Goal: Transaction & Acquisition: Book appointment/travel/reservation

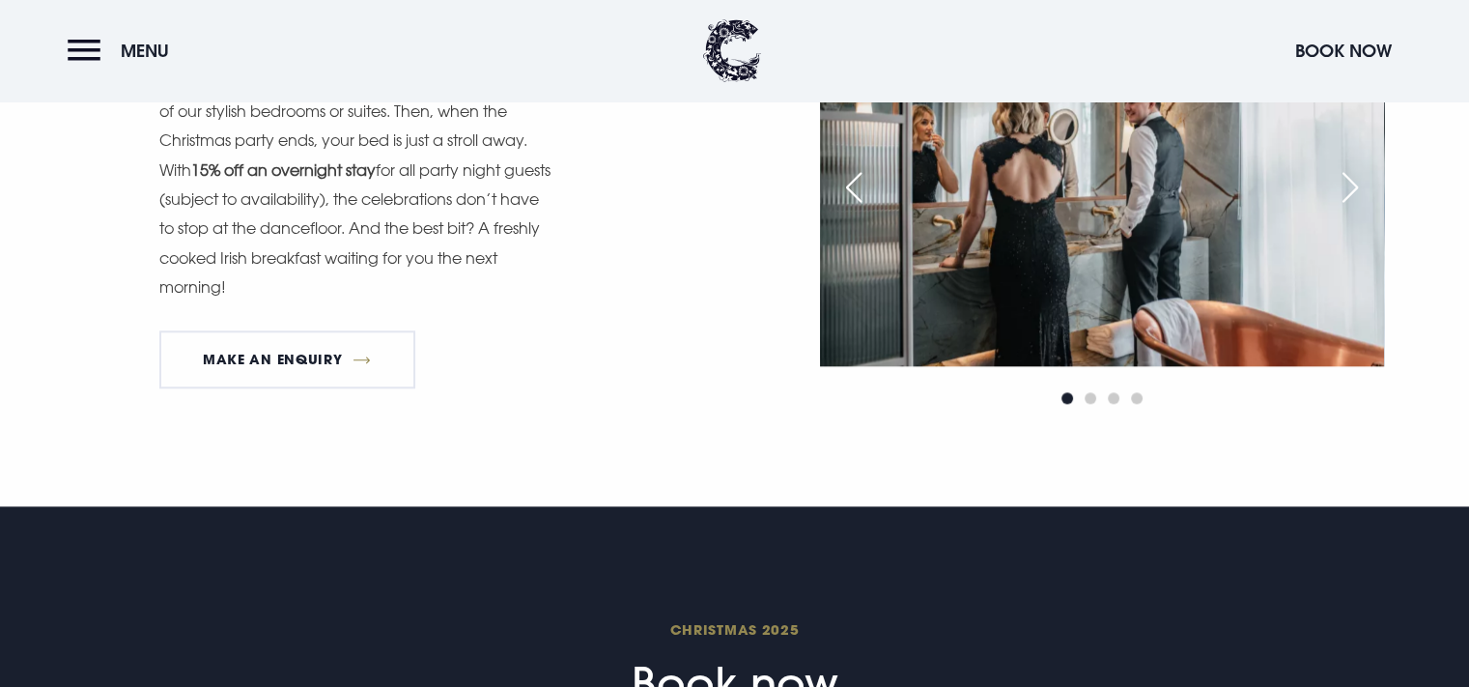
scroll to position [2125, 0]
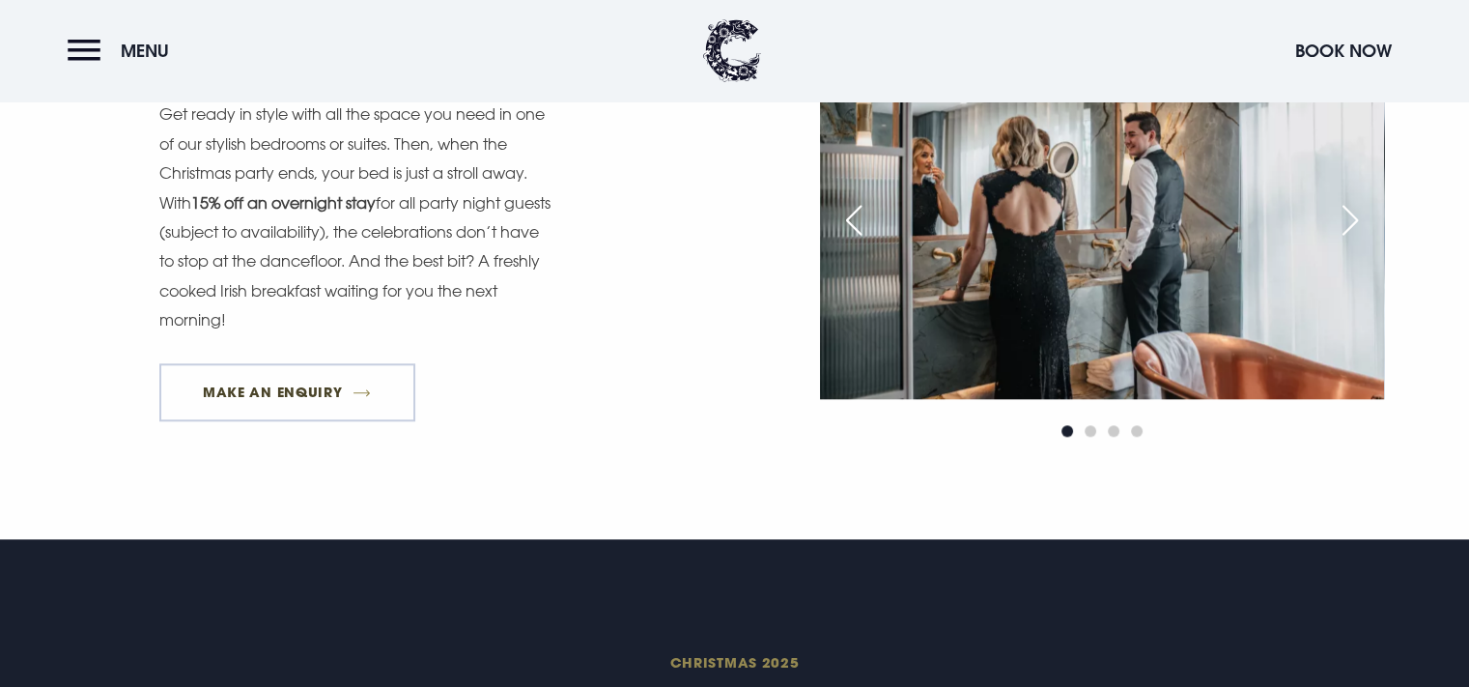
click at [339, 390] on link "MAKE AN ENQUIRY" at bounding box center [287, 392] width 256 height 58
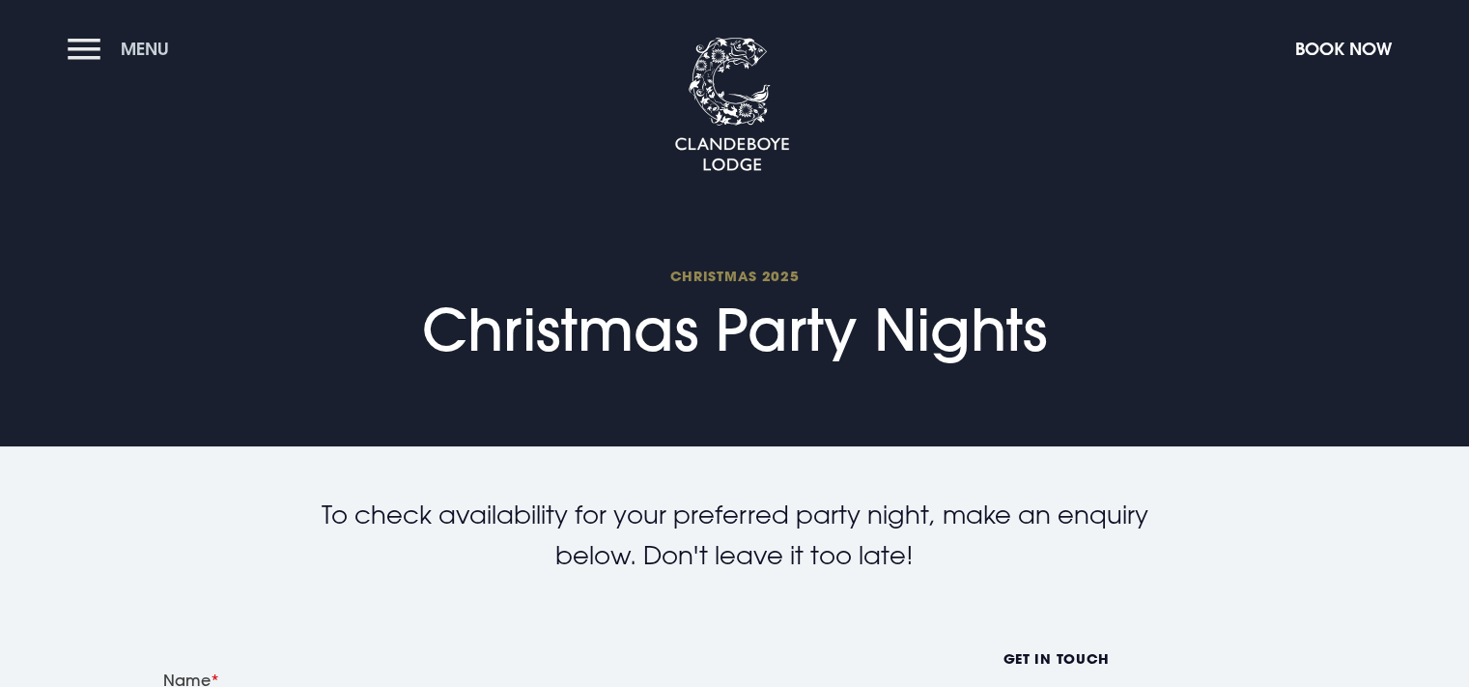
click at [78, 53] on button "Menu" at bounding box center [123, 49] width 111 height 42
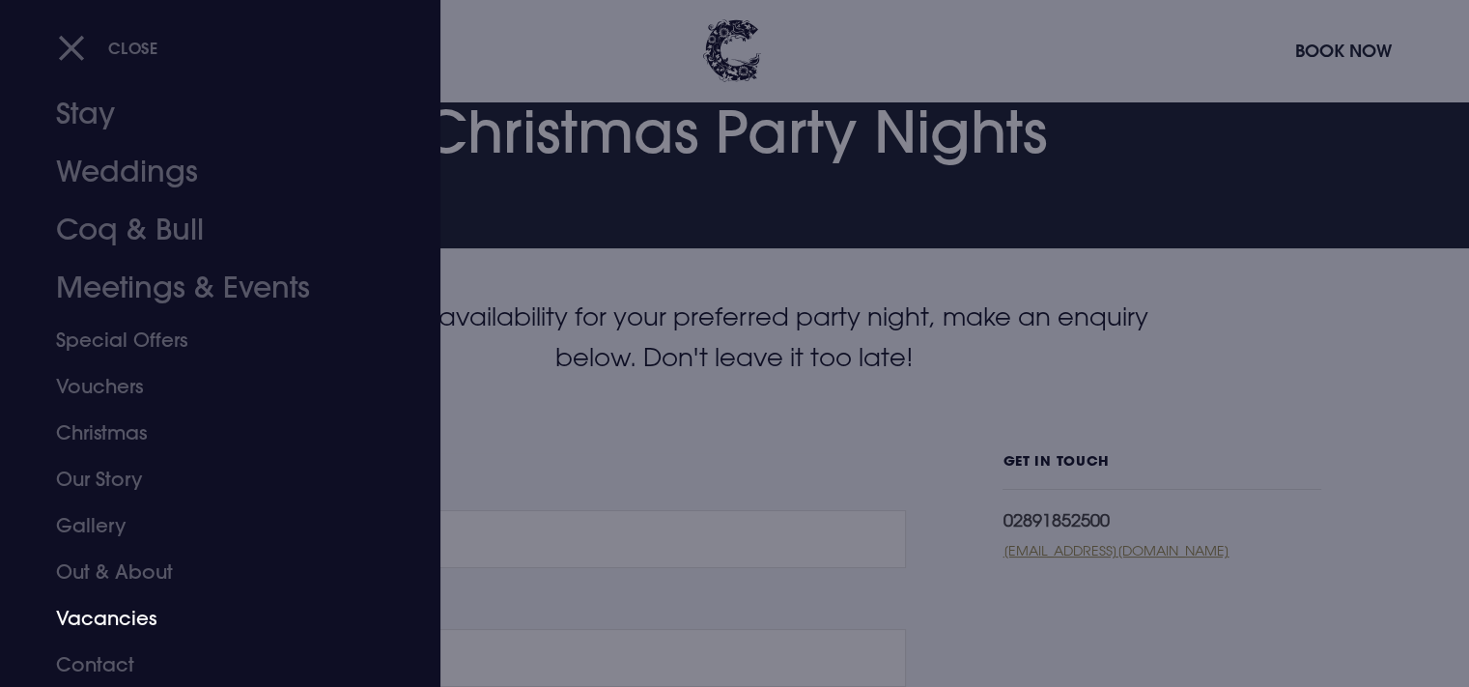
scroll to position [290, 0]
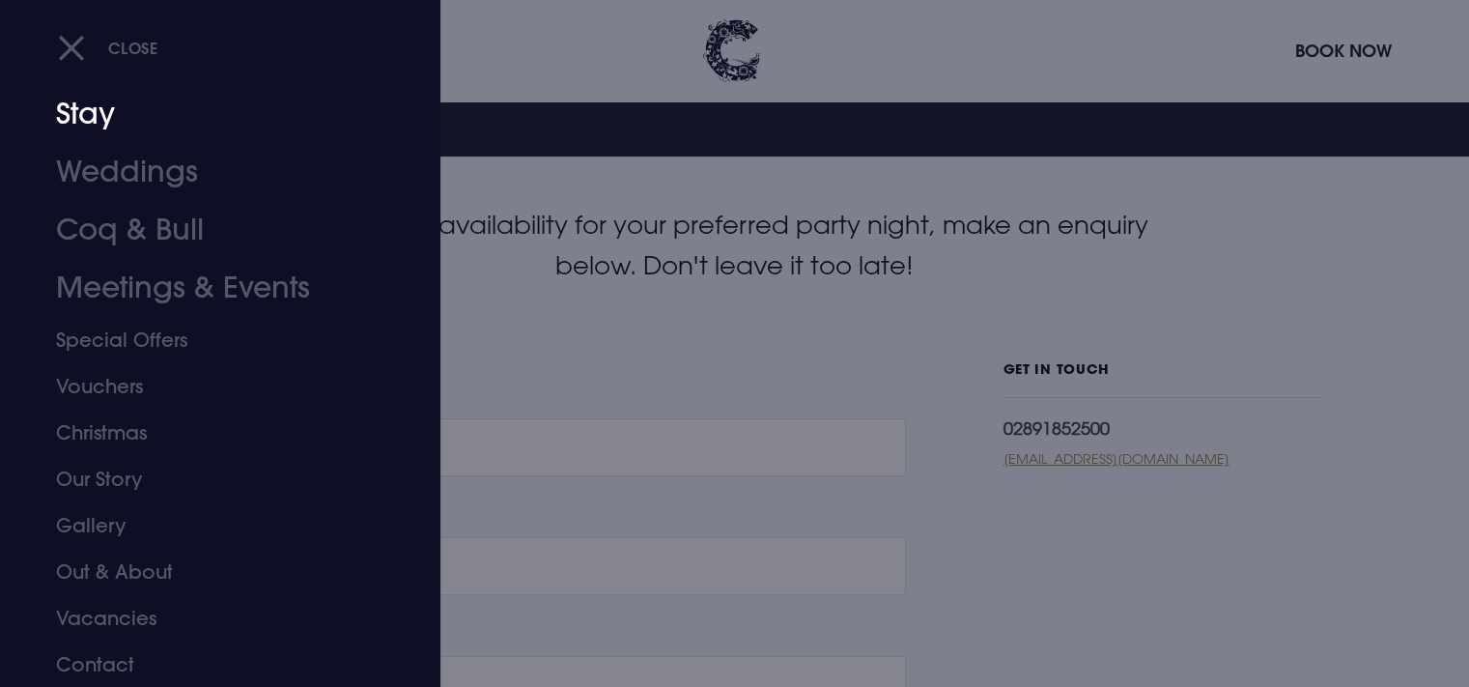
click at [92, 114] on link "Stay" at bounding box center [208, 114] width 305 height 58
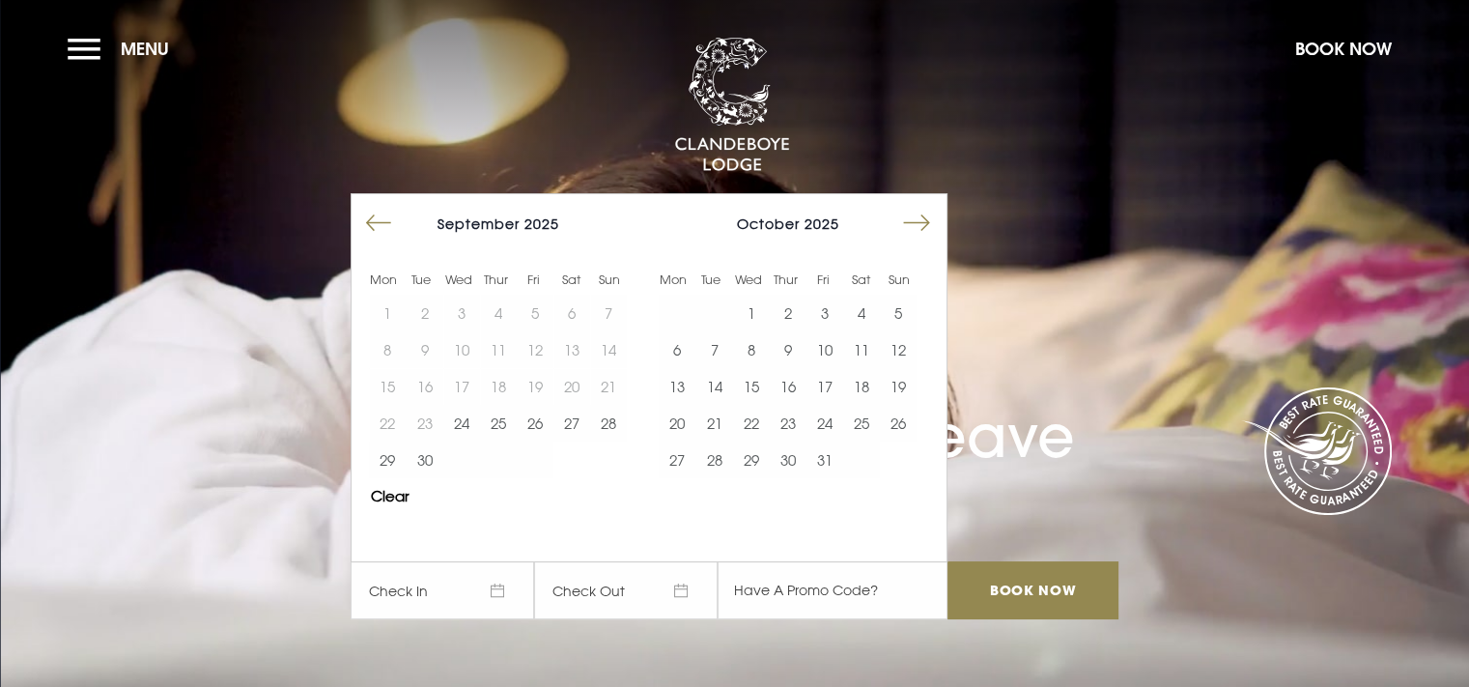
click at [935, 223] on button "Move forward to switch to the next month." at bounding box center [916, 223] width 37 height 37
click at [927, 223] on button "Move forward to switch to the next month." at bounding box center [916, 223] width 37 height 37
click at [827, 378] on button "19" at bounding box center [824, 386] width 37 height 37
click at [861, 381] on button "20" at bounding box center [861, 386] width 37 height 37
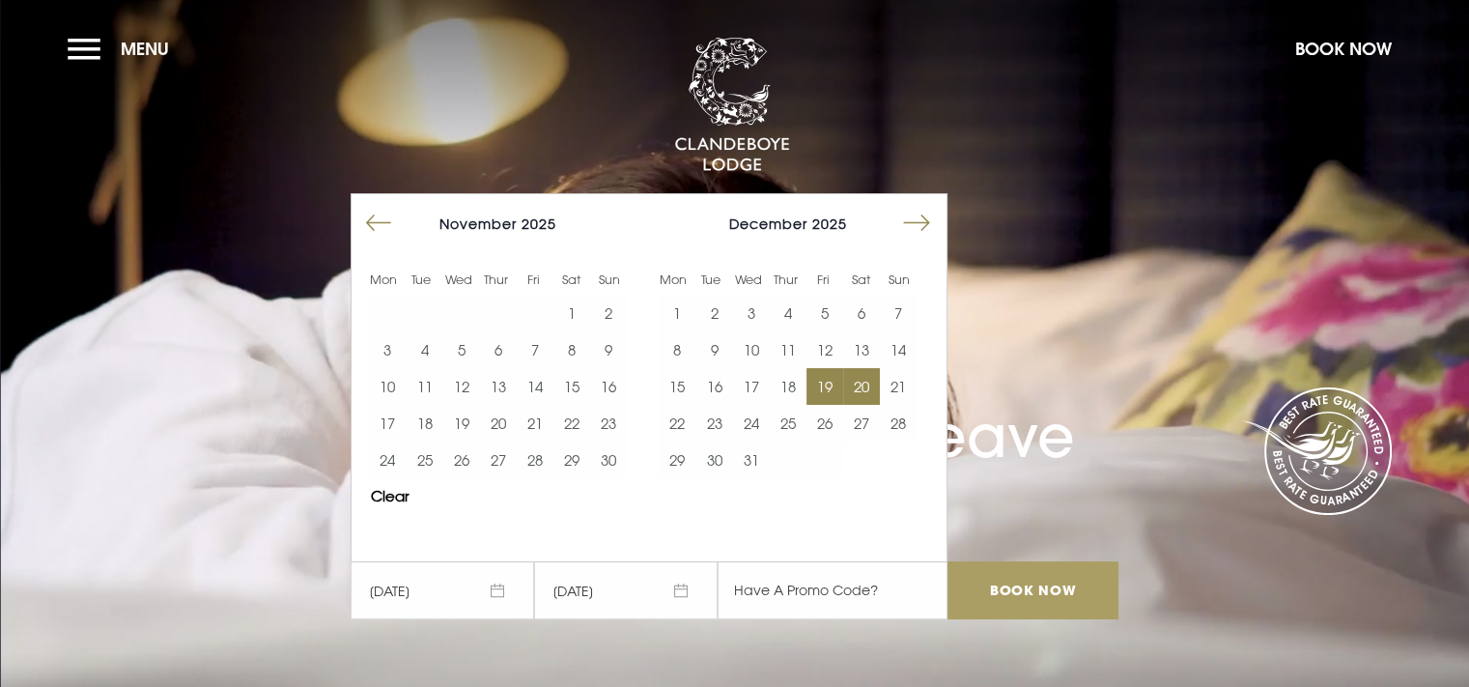
click at [1001, 586] on input "Book Now" at bounding box center [1032, 590] width 170 height 58
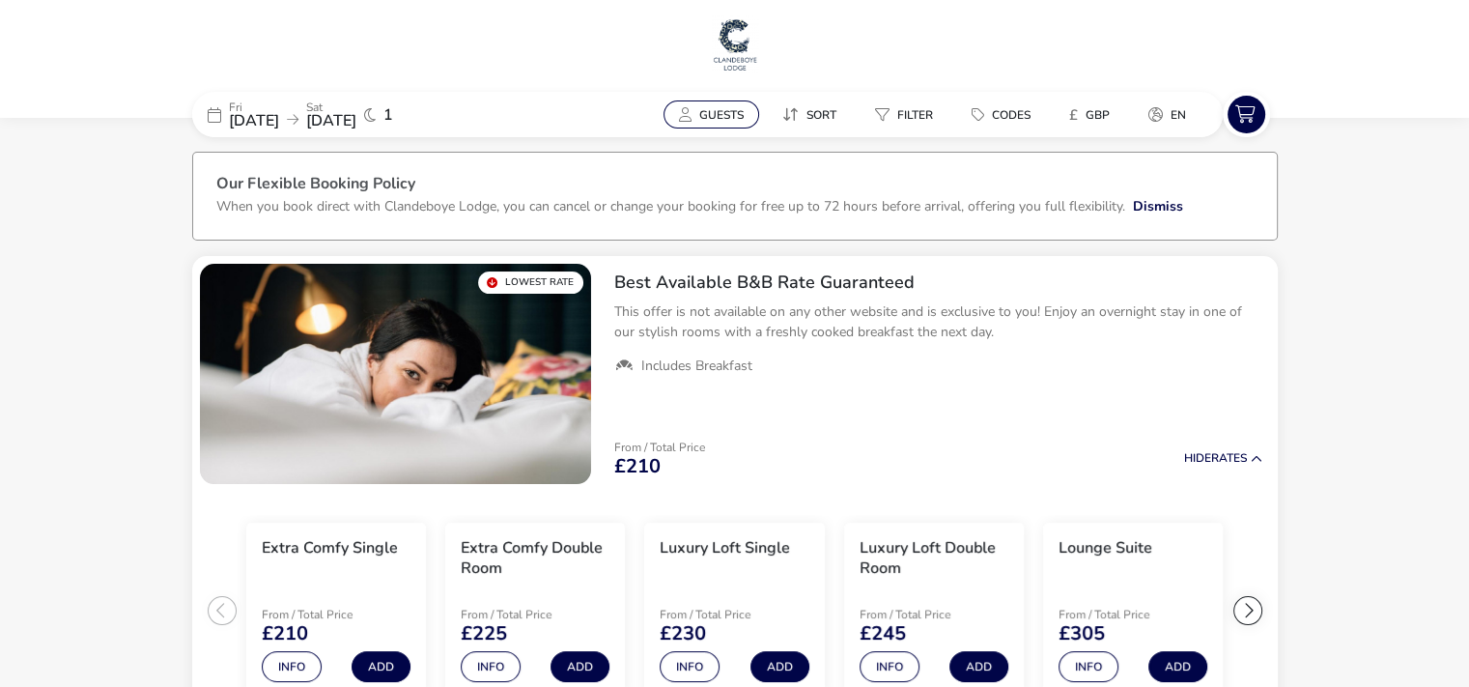
click at [701, 105] on button "Guests" at bounding box center [711, 114] width 96 height 28
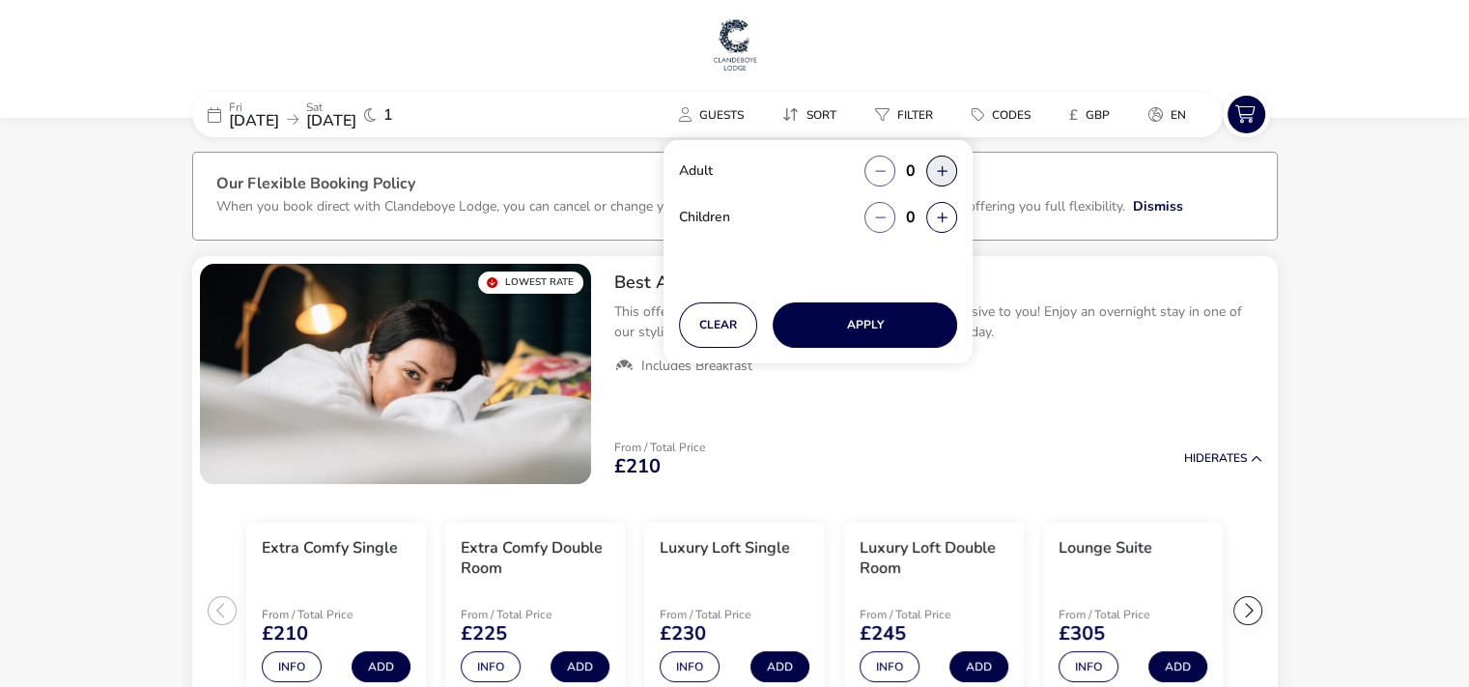
click at [939, 170] on button "button" at bounding box center [941, 170] width 31 height 31
type input "2"
click at [940, 171] on span "button" at bounding box center [940, 171] width 0 height 0
click at [939, 170] on button "button" at bounding box center [941, 170] width 31 height 31
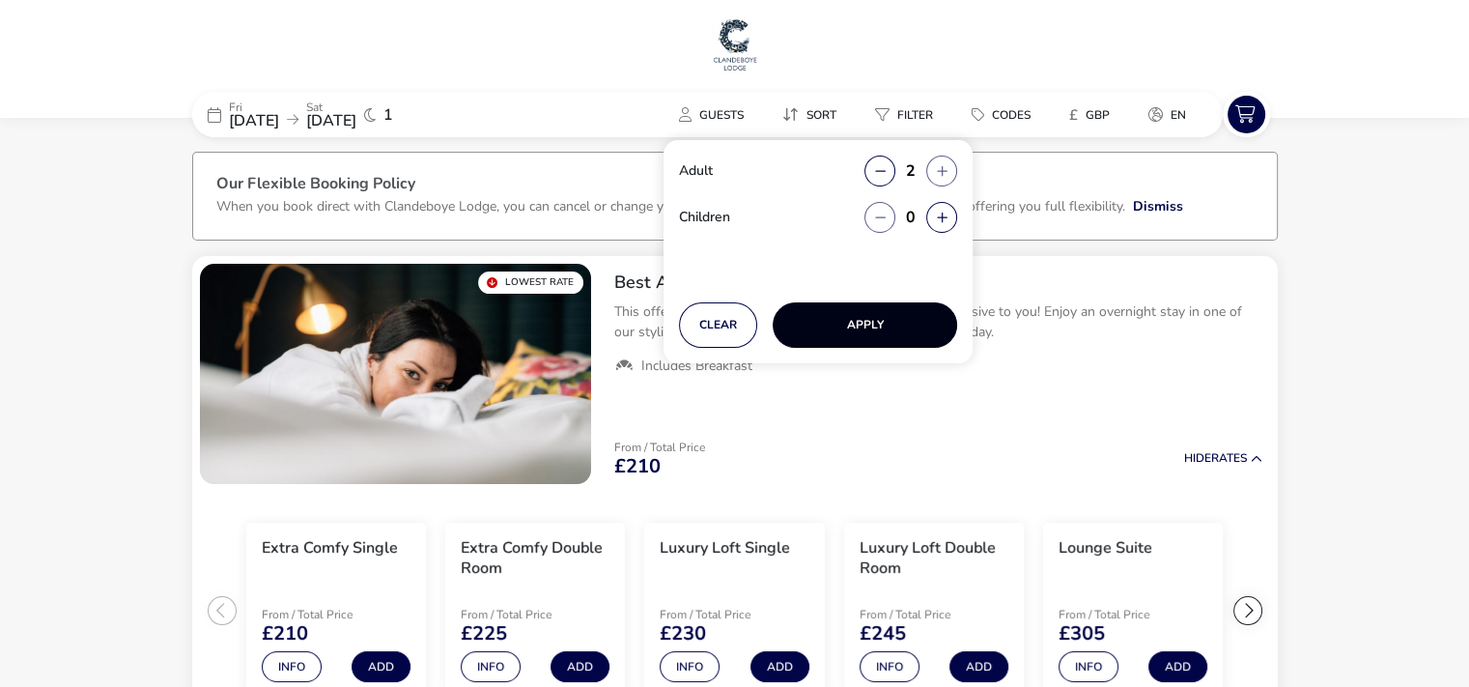
click at [893, 325] on button "Apply" at bounding box center [865, 324] width 184 height 45
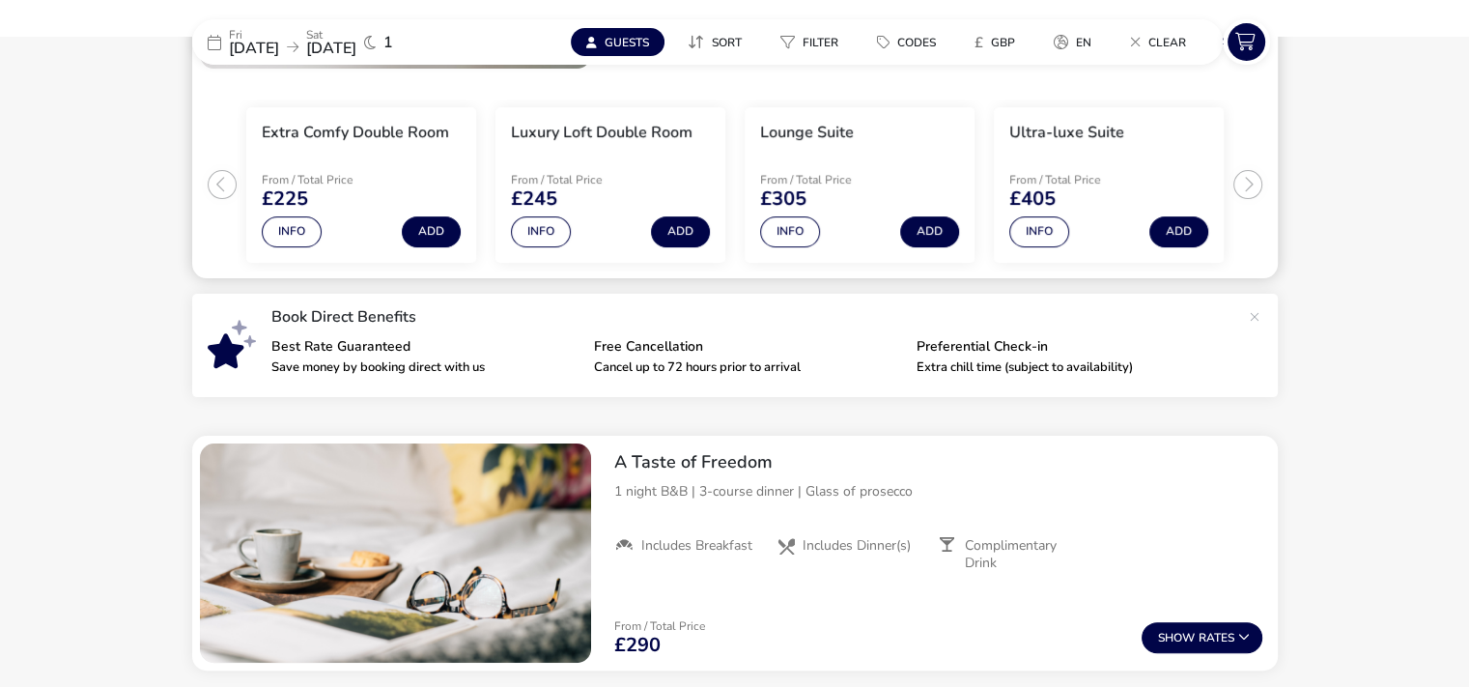
scroll to position [222, 0]
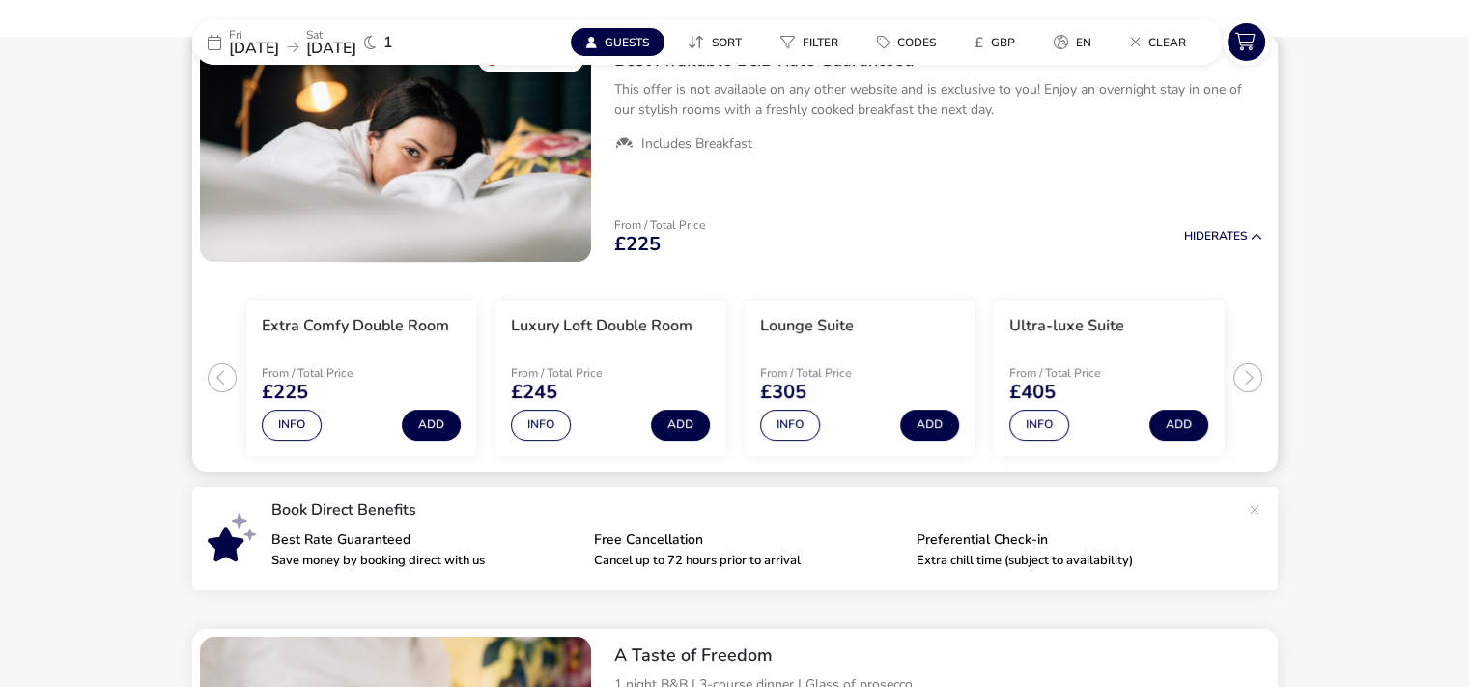
click at [1255, 373] on ul "Extra Comfy Double Room From / Total Price £225 Info Add Luxury Loft Double Roo…" at bounding box center [735, 370] width 1086 height 202
click at [1248, 376] on ul "Extra Comfy Double Room From / Total Price £225 Info Add Luxury Loft Double Roo…" at bounding box center [735, 370] width 1086 height 202
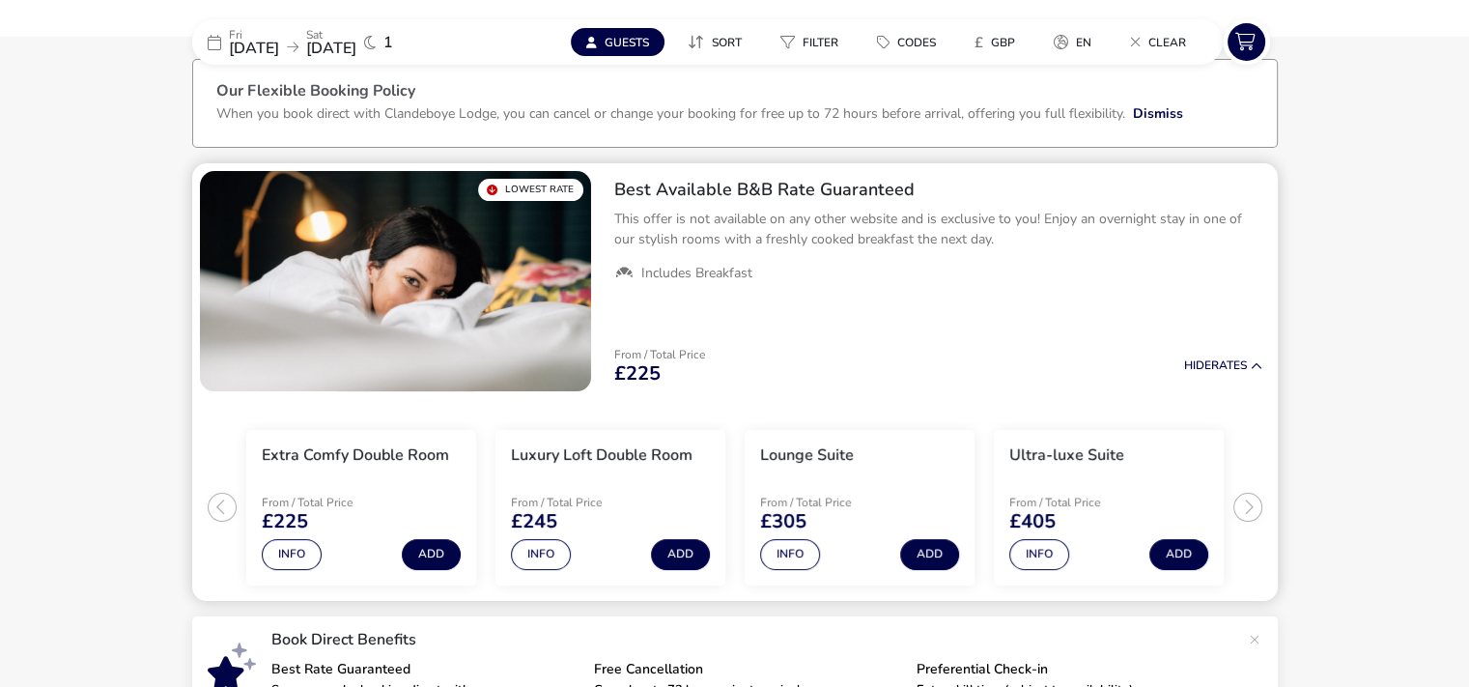
scroll to position [126, 0]
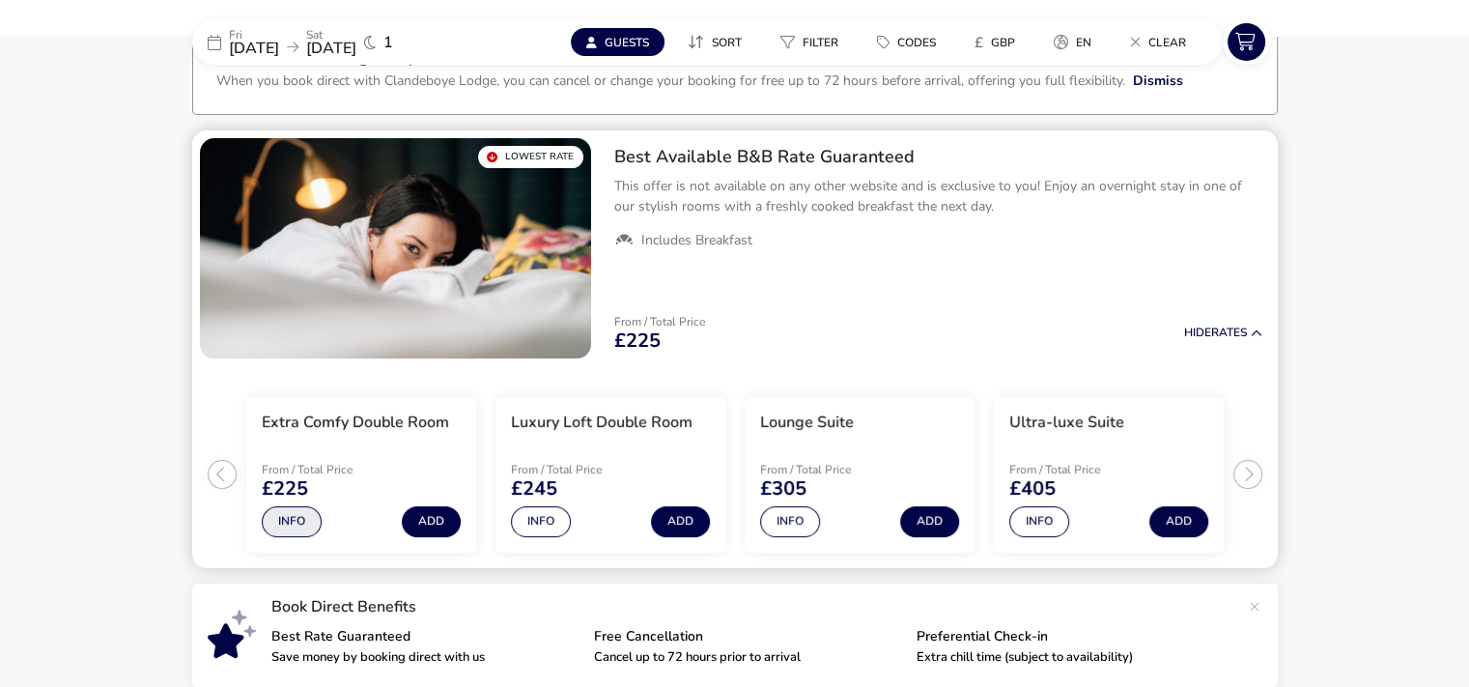
click at [297, 526] on button "Info" at bounding box center [292, 521] width 60 height 31
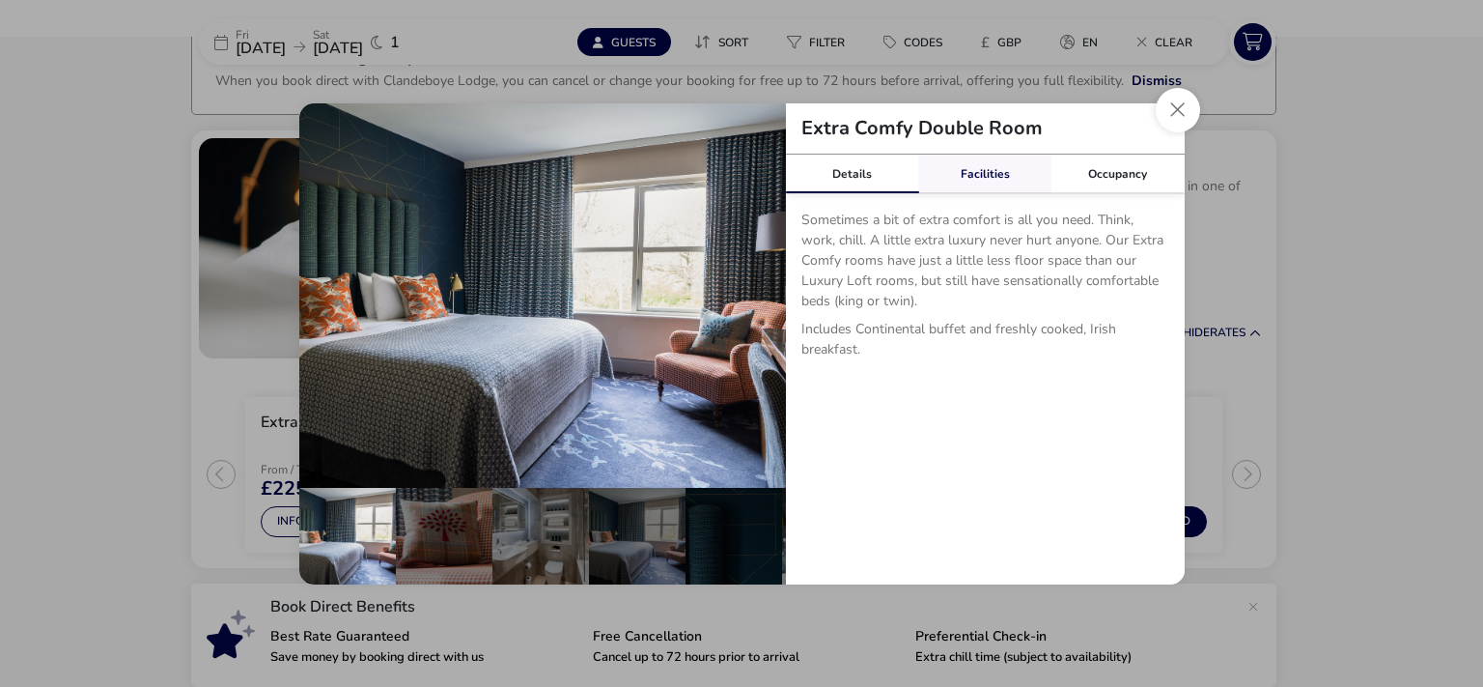
click at [993, 177] on link "Facilities" at bounding box center [984, 174] width 133 height 39
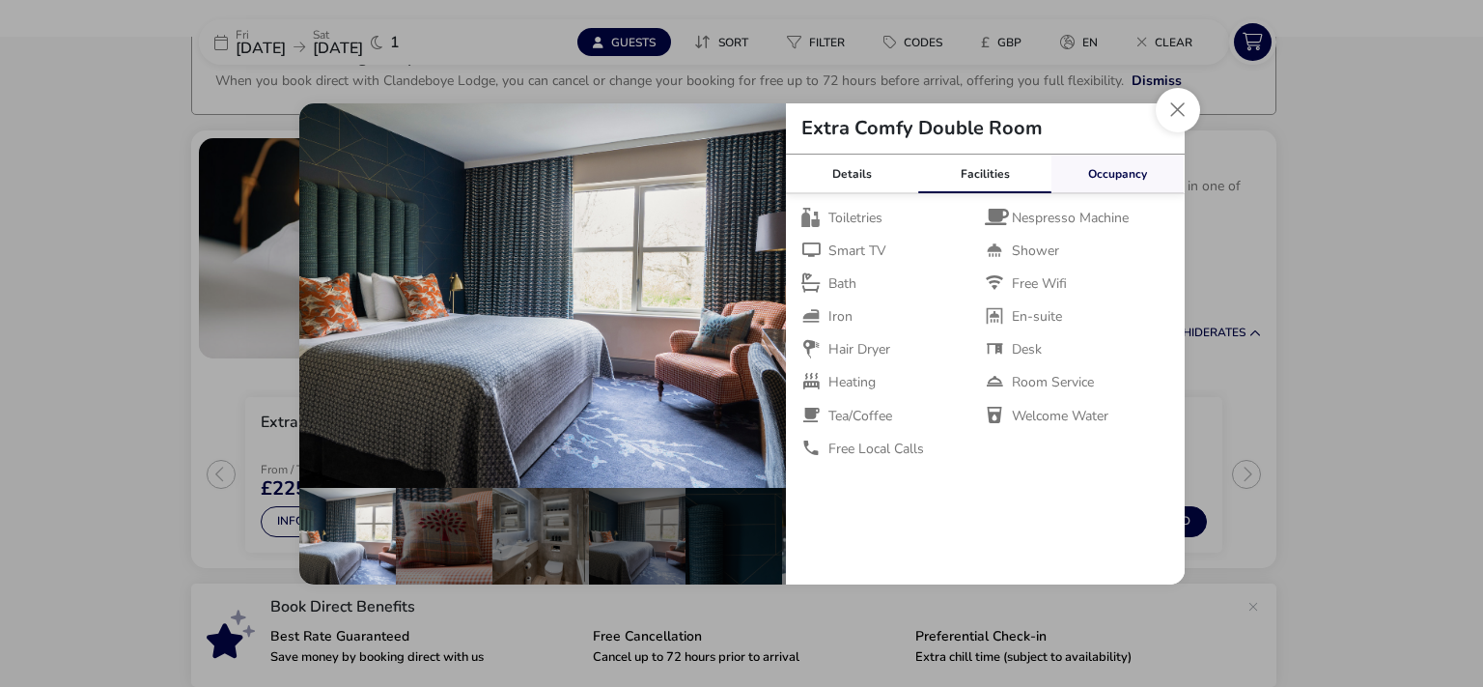
click at [1125, 175] on link "Occupancy" at bounding box center [1118, 174] width 133 height 39
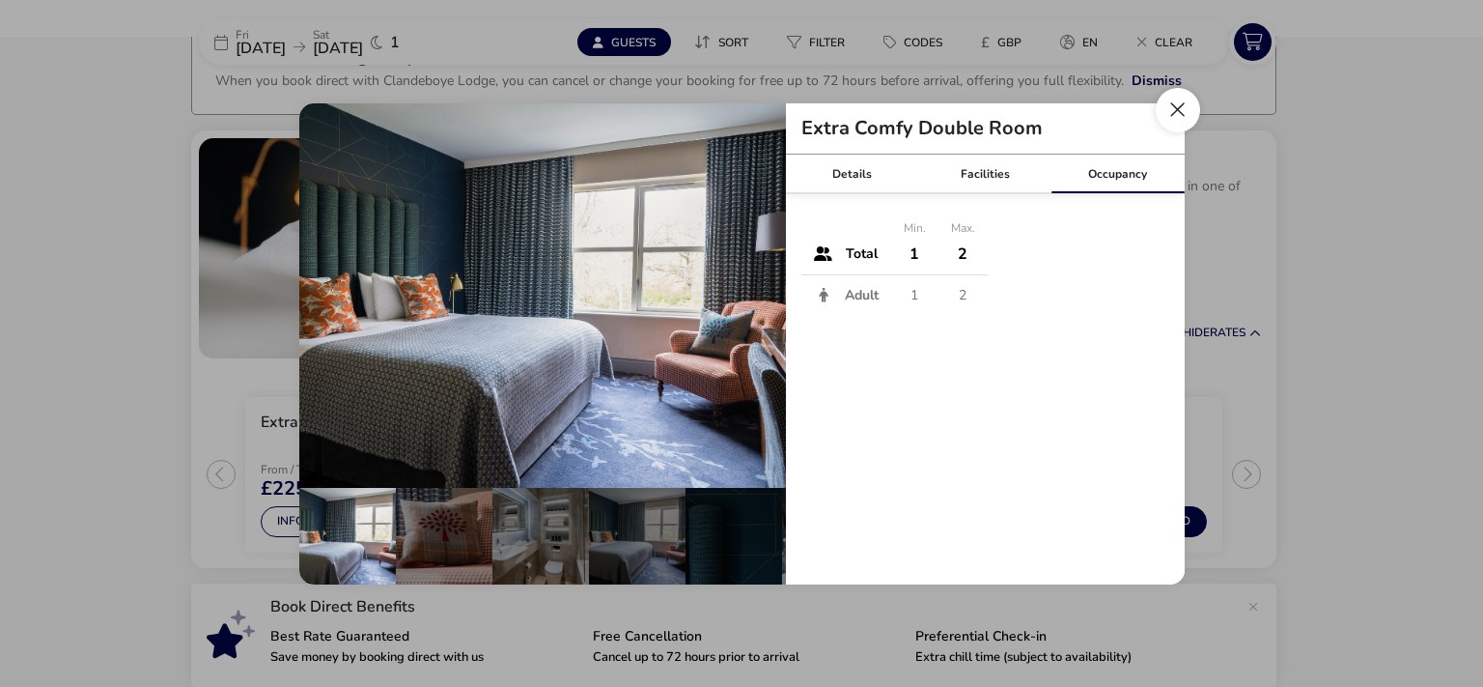
click at [1170, 114] on button "Close dialog" at bounding box center [1178, 110] width 44 height 44
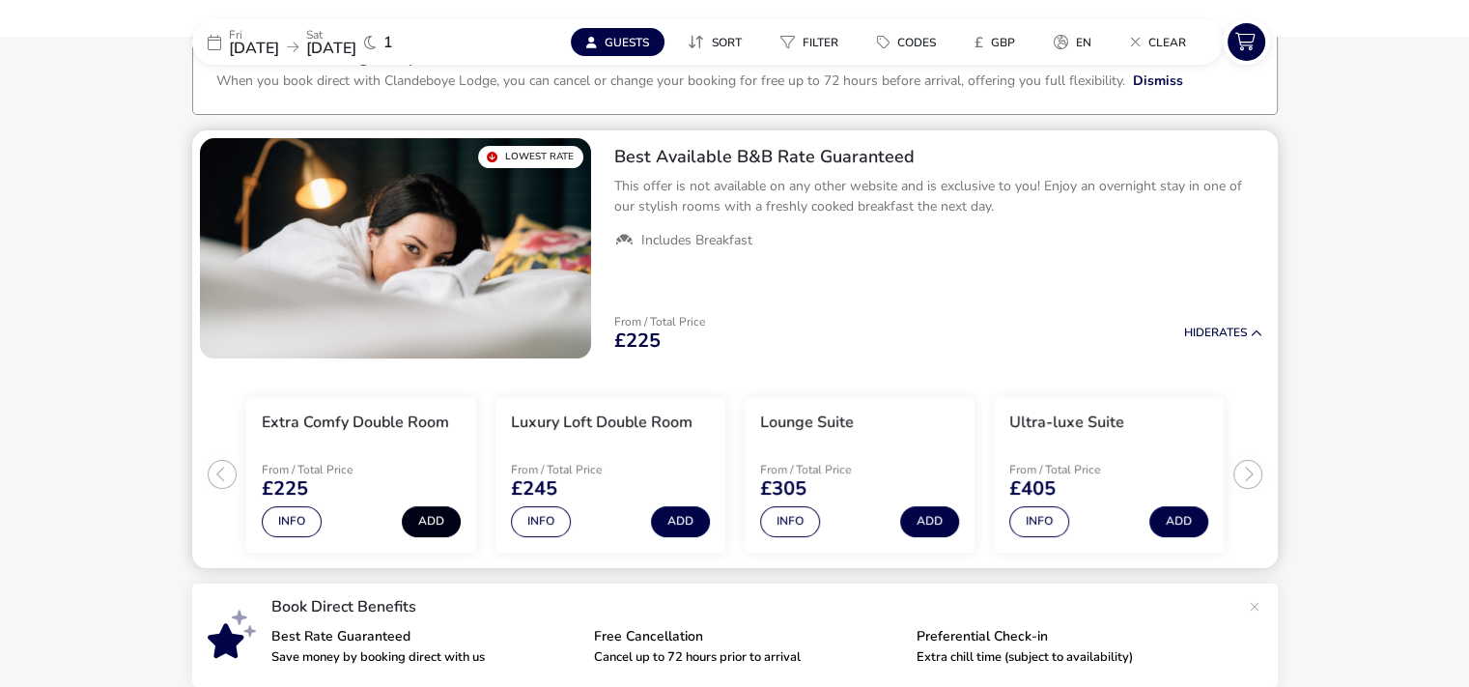
click at [430, 522] on button "Add" at bounding box center [431, 521] width 59 height 31
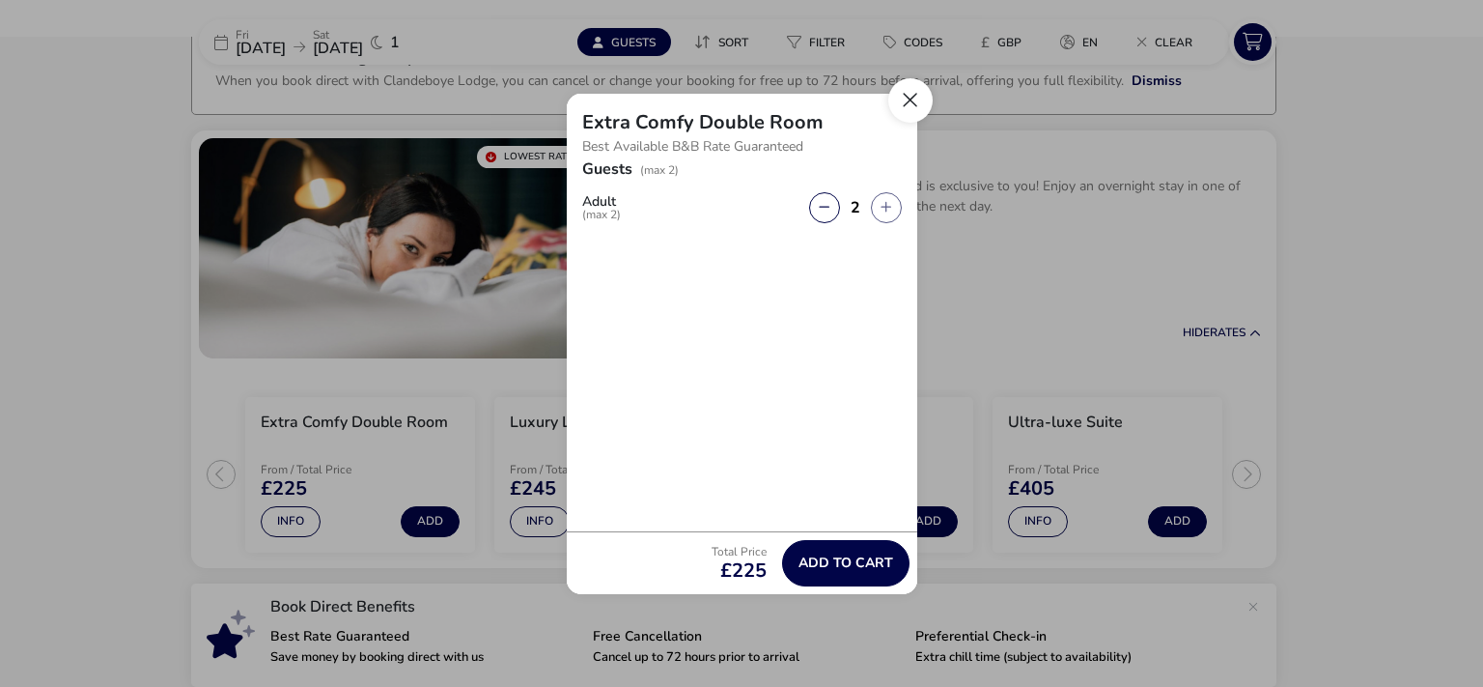
click at [902, 104] on button "Close" at bounding box center [910, 100] width 44 height 44
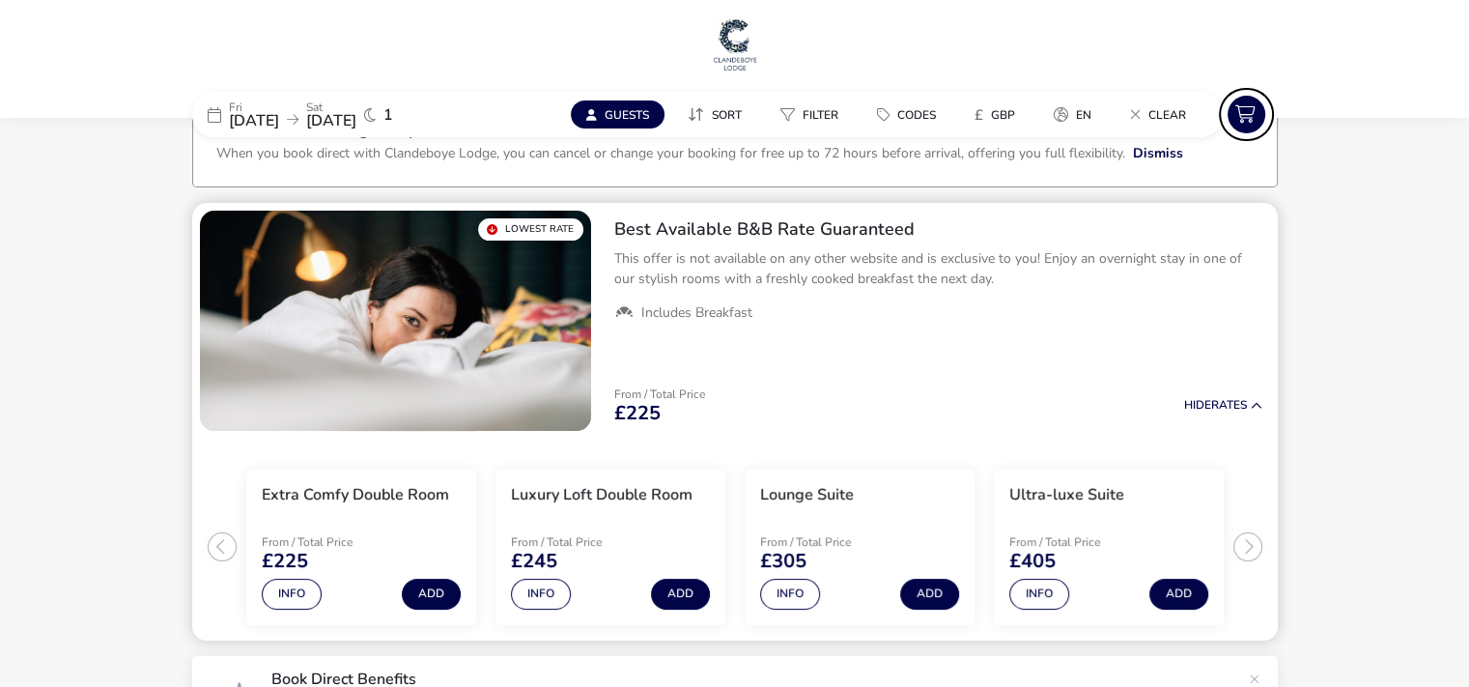
scroll to position [0, 0]
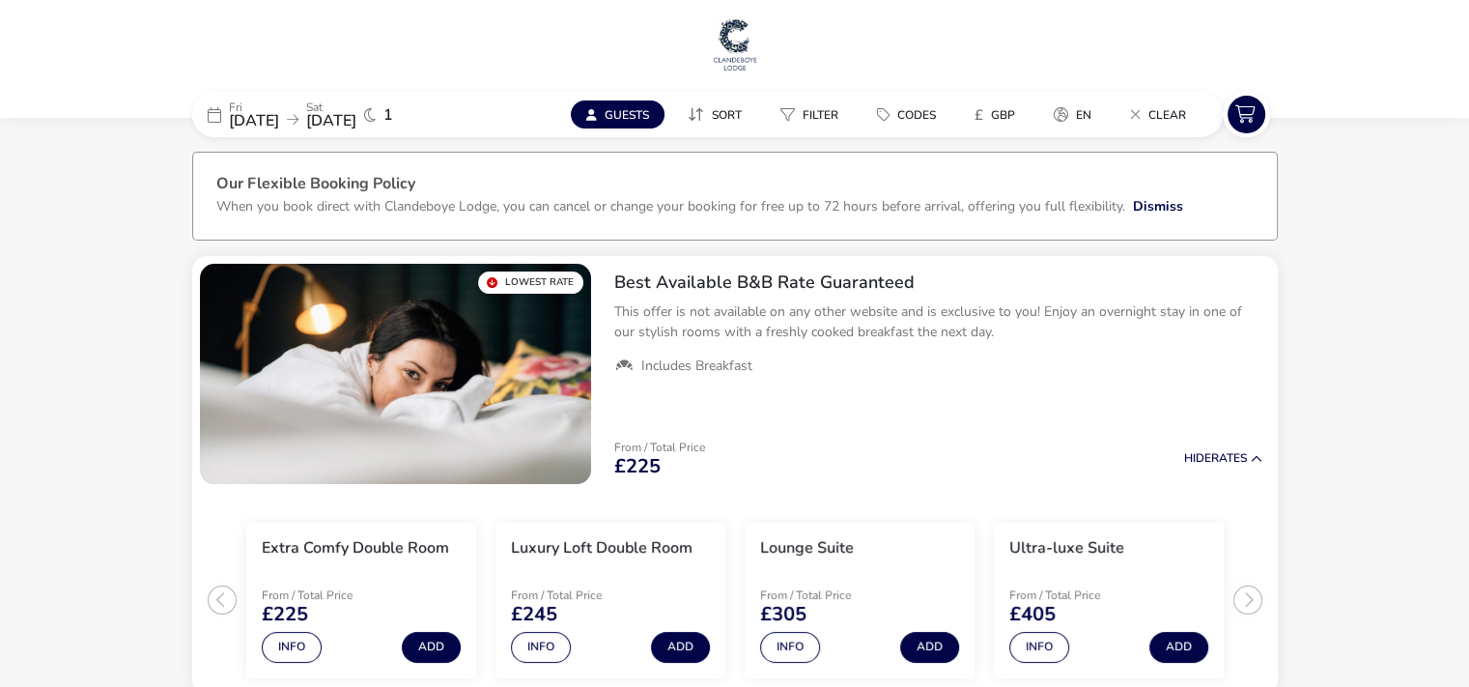
click at [594, 110] on icon at bounding box center [591, 115] width 11 height 12
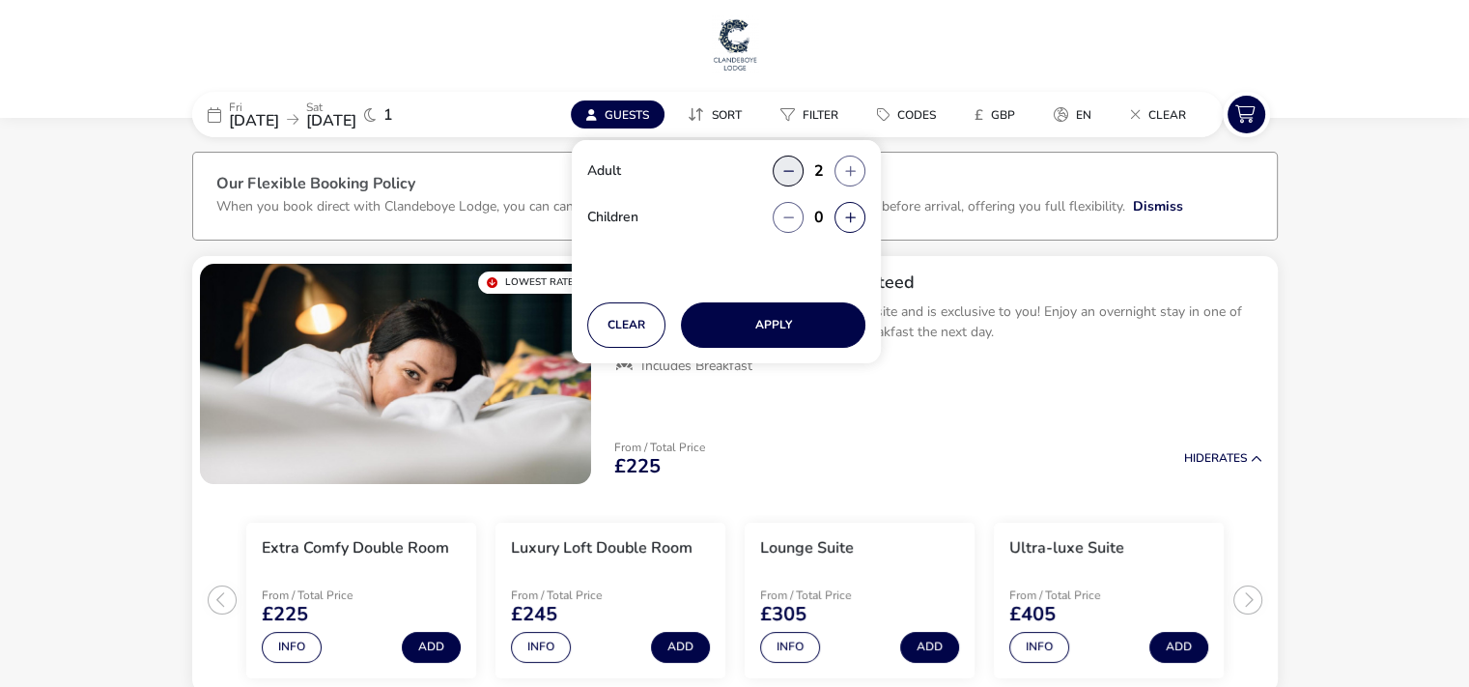
click at [787, 172] on button "button" at bounding box center [788, 170] width 31 height 31
type input "1"
click at [794, 324] on button "Apply" at bounding box center [773, 324] width 184 height 45
